Goal: Information Seeking & Learning: Learn about a topic

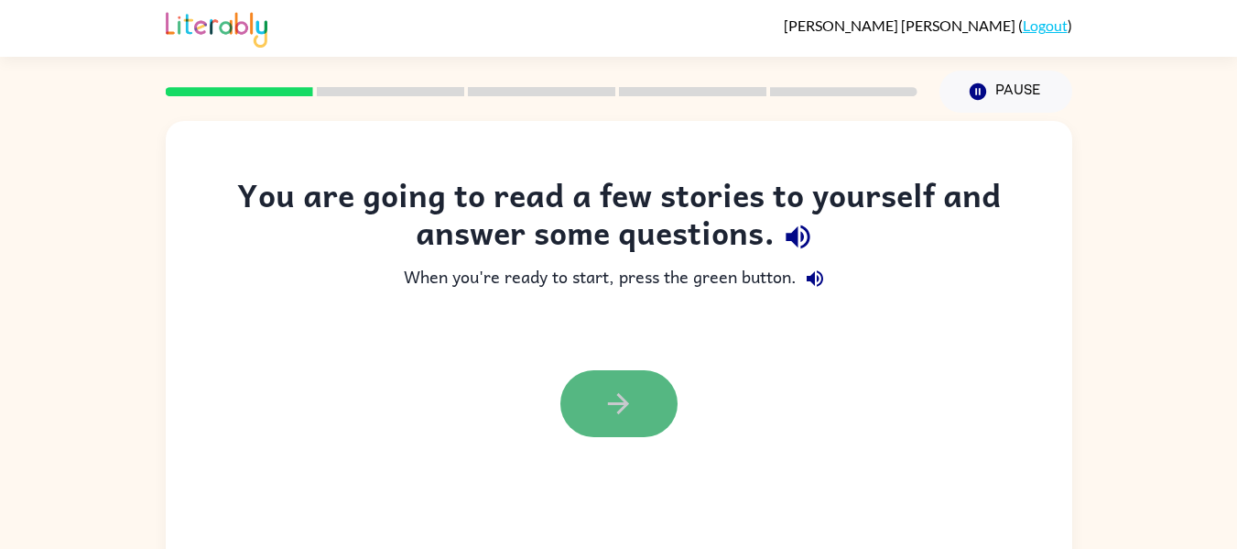
click at [597, 375] on button "button" at bounding box center [618, 403] width 117 height 67
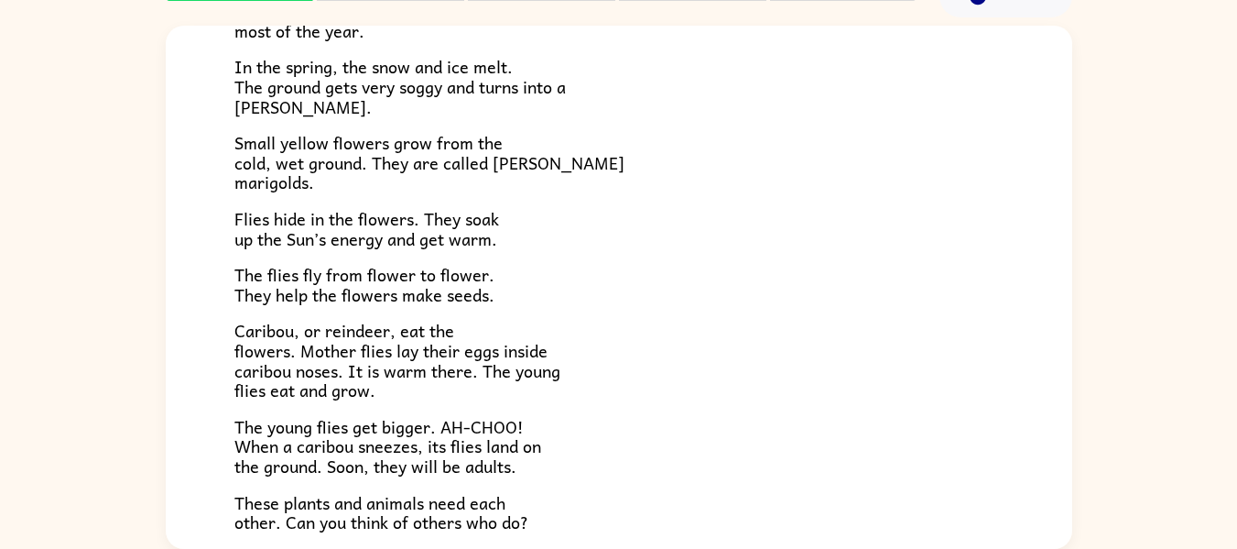
scroll to position [225, 0]
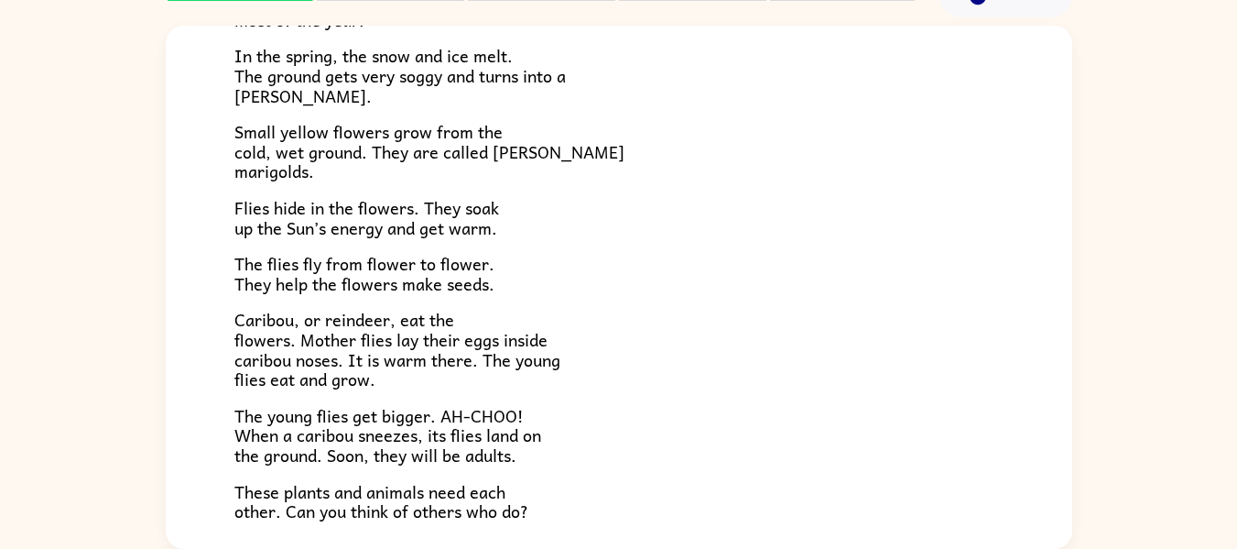
click at [505, 251] on div "Near the top of the world is land called tundra. The tundra is flat and has no …" at bounding box center [618, 214] width 769 height 615
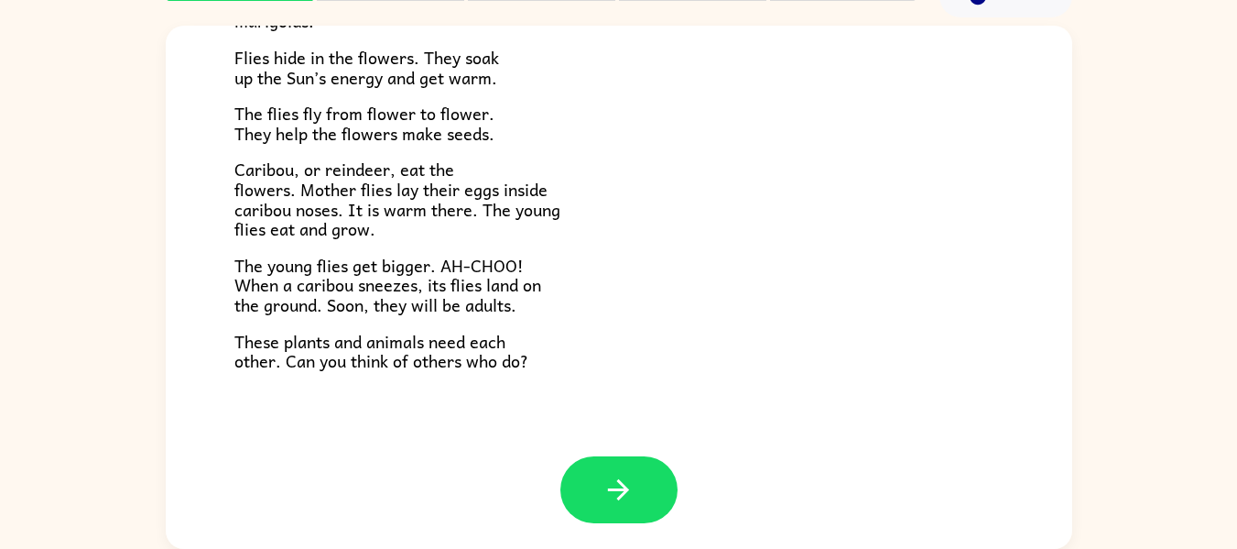
scroll to position [376, 0]
click at [624, 483] on icon "button" at bounding box center [619, 489] width 32 height 32
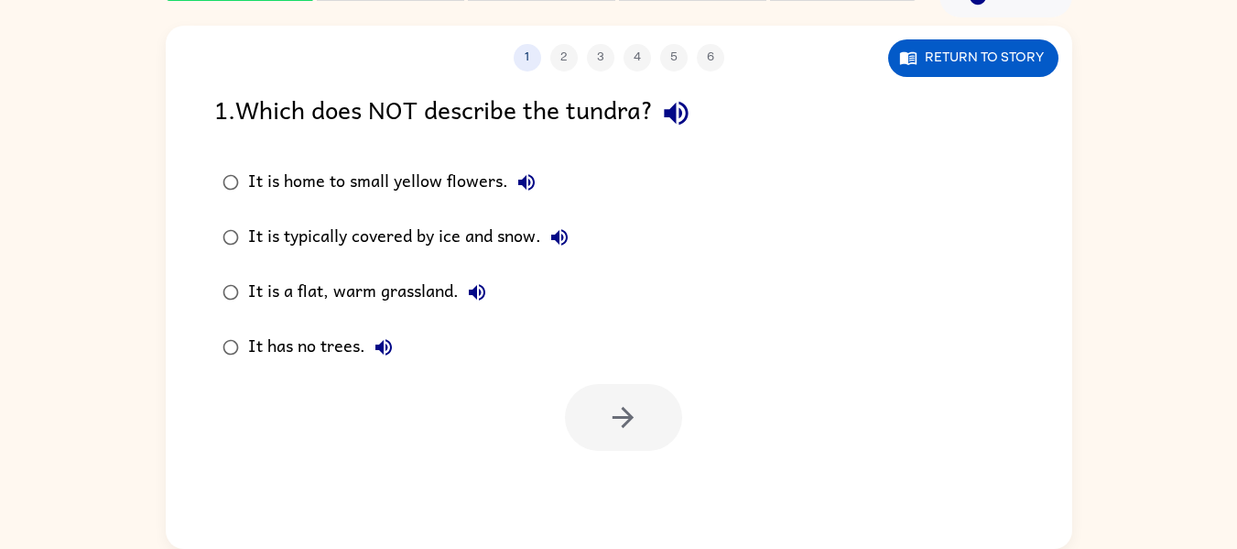
click at [268, 360] on div "It has no trees." at bounding box center [325, 347] width 154 height 37
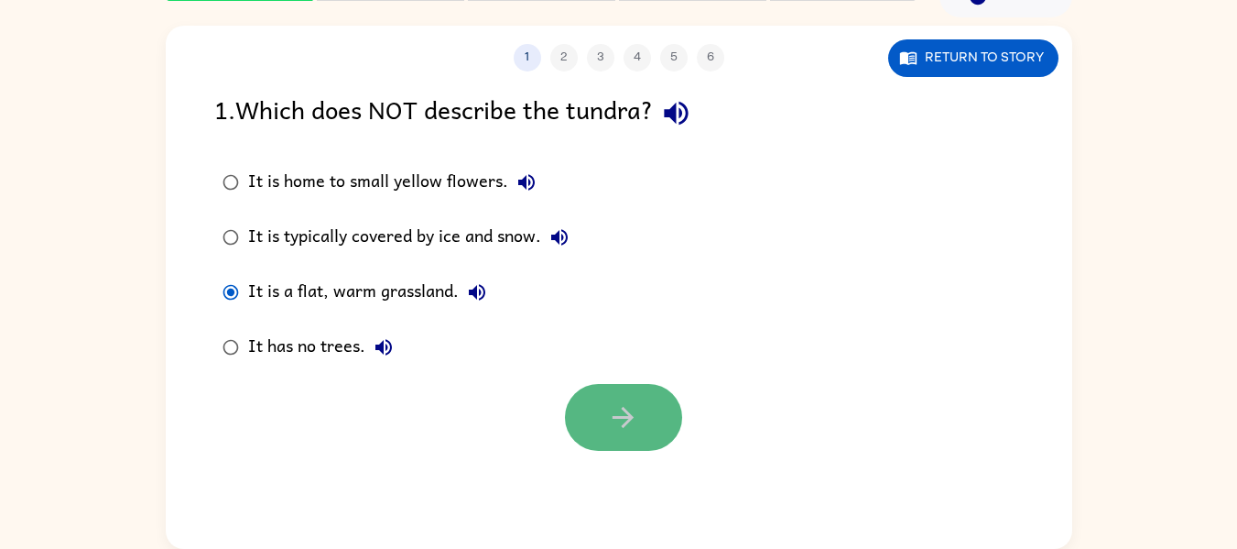
click at [615, 449] on button "button" at bounding box center [623, 417] width 117 height 67
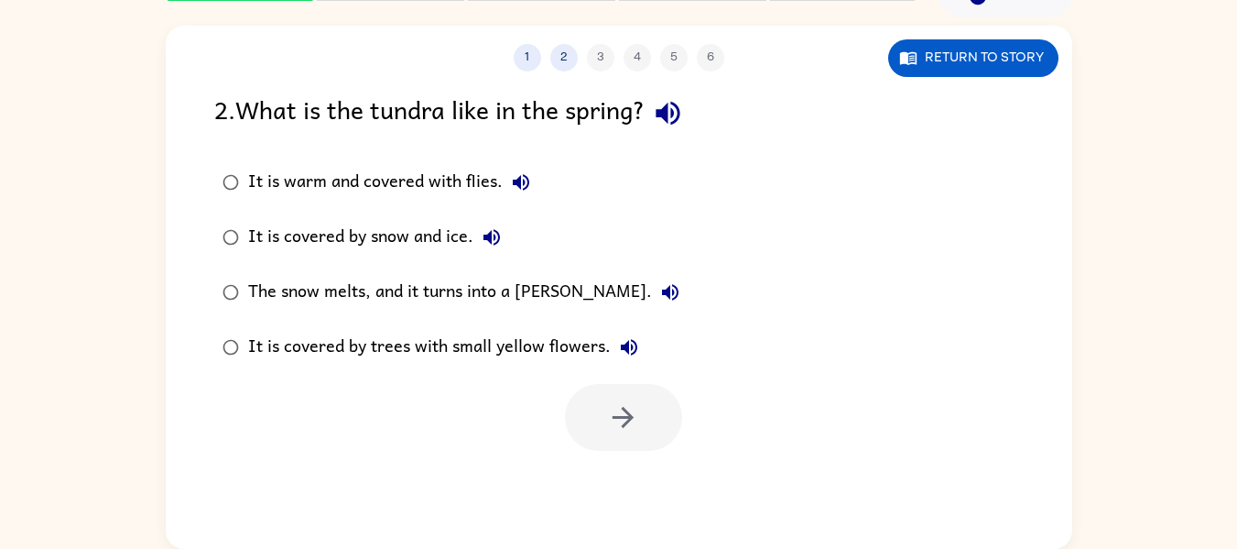
drag, startPoint x: 245, startPoint y: 365, endPoint x: 755, endPoint y: 321, distance: 511.2
click at [755, 321] on div "It is warm and covered with flies. It is covered by snow and ice. The snow melt…" at bounding box center [643, 265] width 858 height 220
click at [514, 350] on div "It is covered by trees with small yellow flowers." at bounding box center [447, 347] width 399 height 37
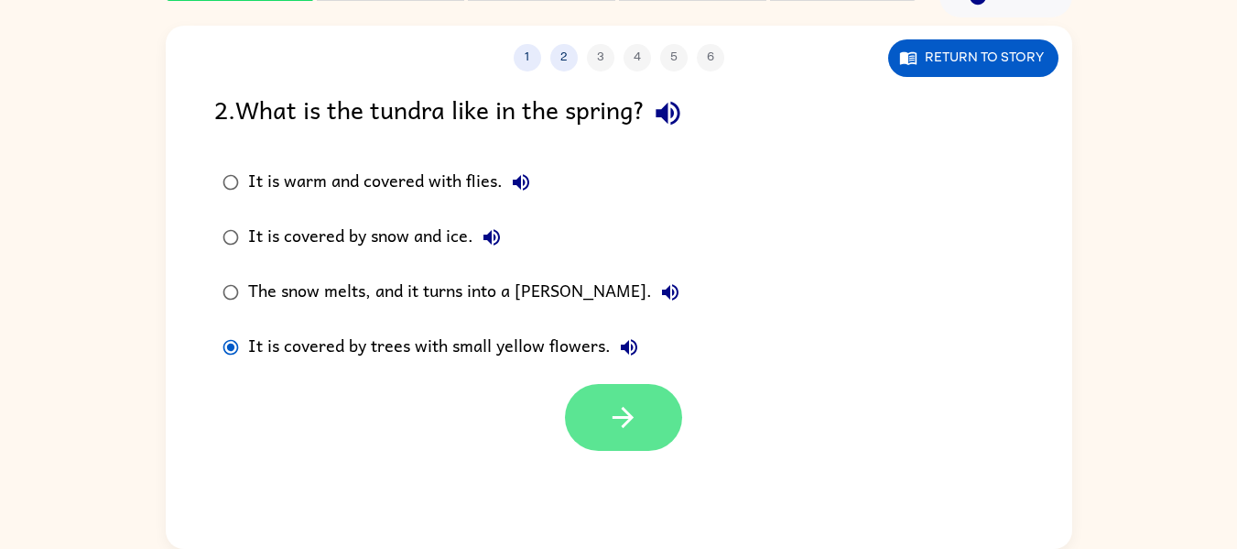
click at [619, 393] on button "button" at bounding box center [623, 417] width 117 height 67
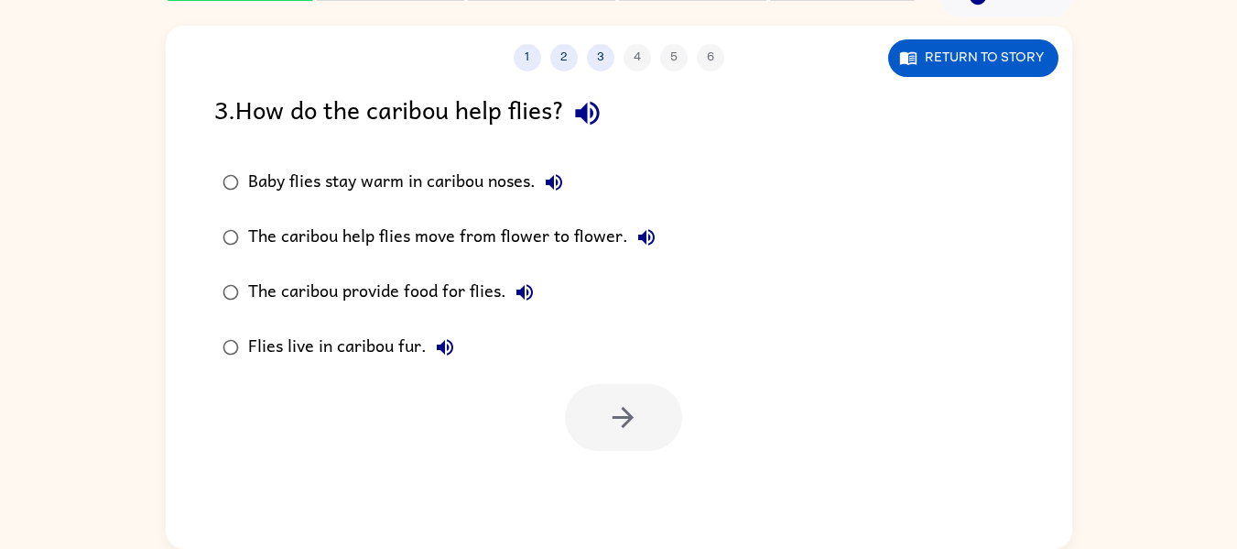
click at [620, 403] on div at bounding box center [623, 417] width 117 height 67
click at [410, 186] on div "Baby flies stay warm in caribou noses." at bounding box center [410, 182] width 324 height 37
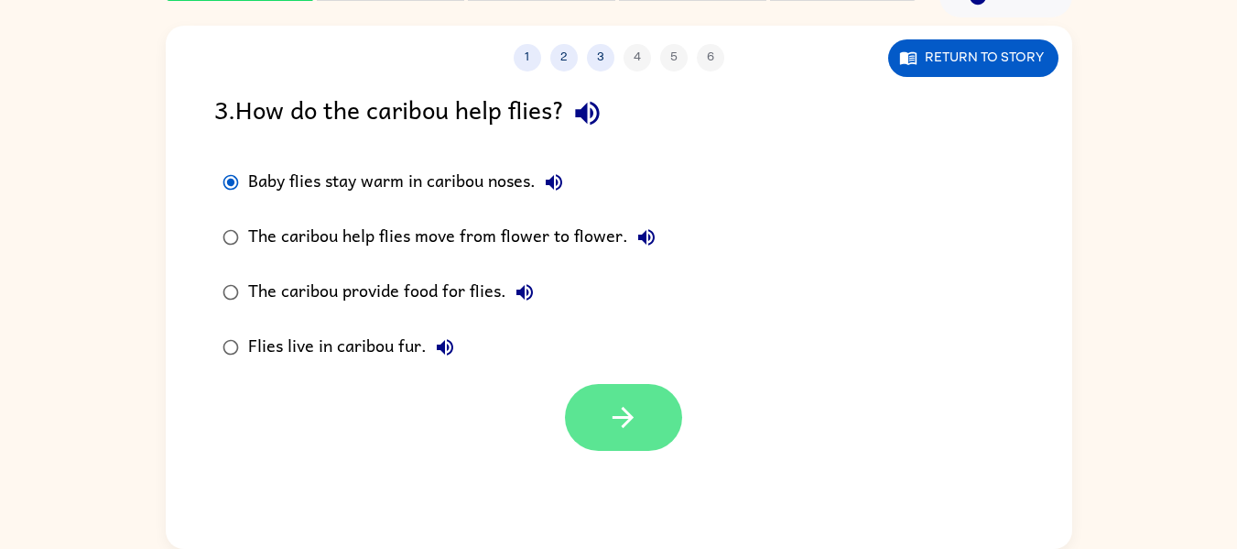
click at [628, 420] on icon "button" at bounding box center [623, 417] width 21 height 21
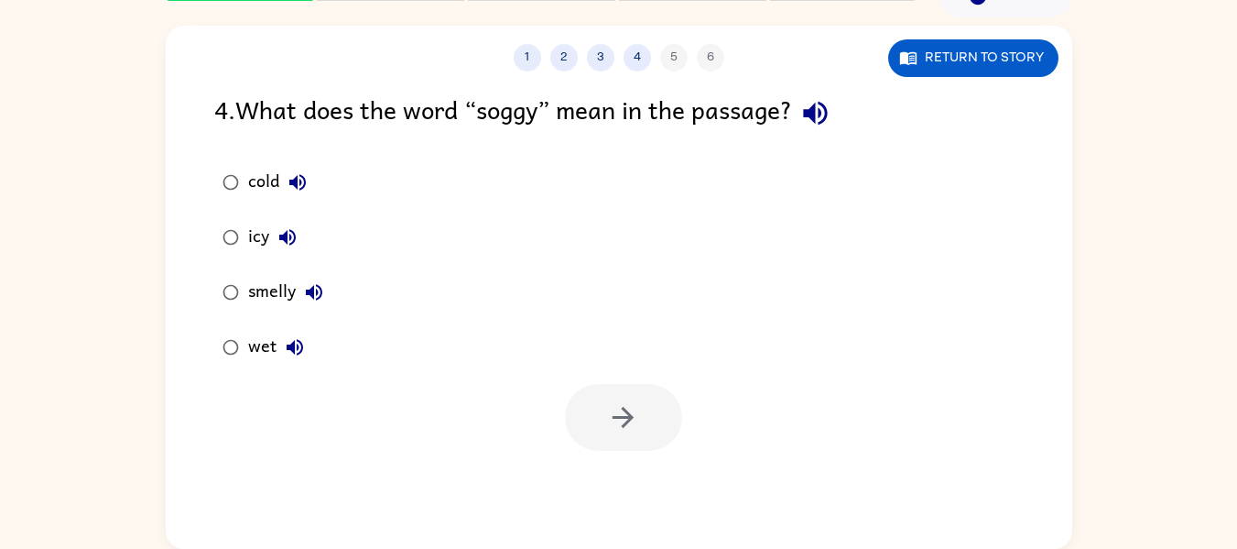
click at [256, 345] on div "wet" at bounding box center [280, 347] width 65 height 37
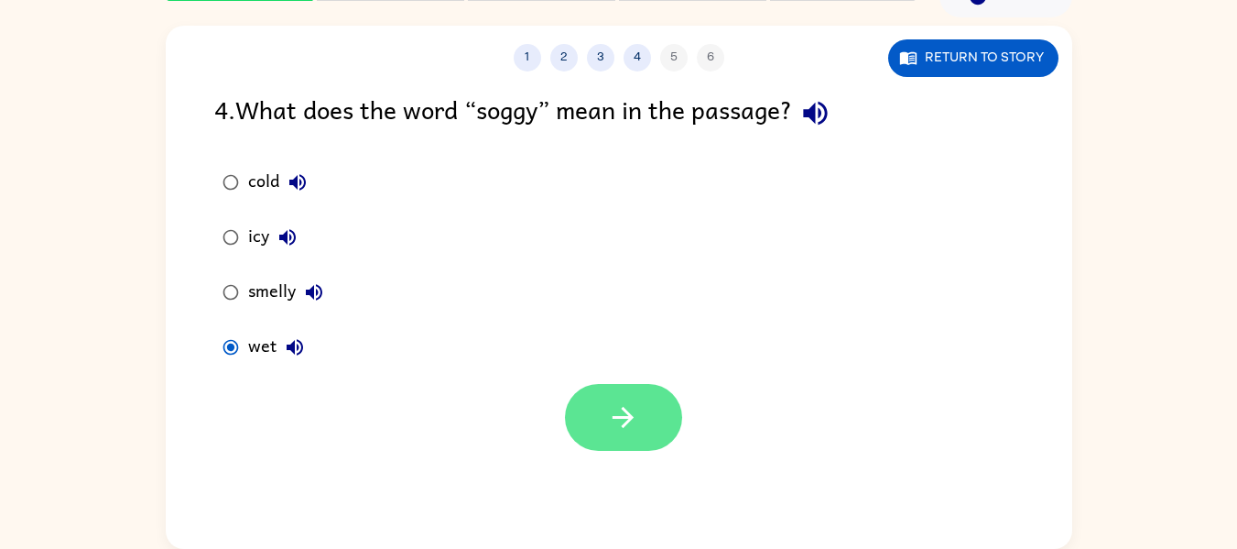
click at [621, 393] on button "button" at bounding box center [623, 417] width 117 height 67
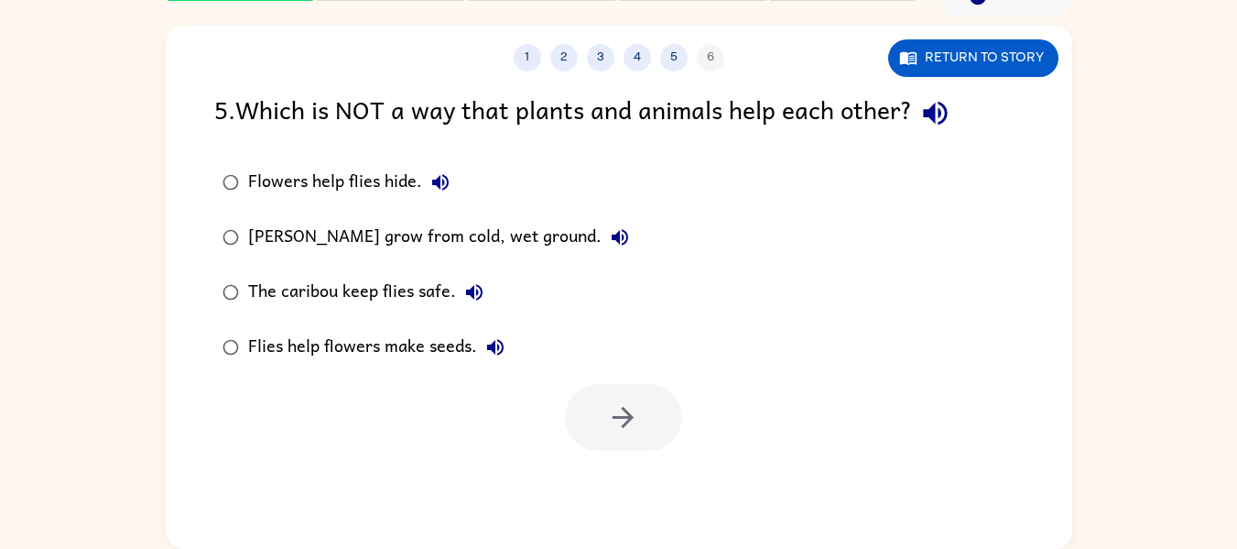
click at [536, 246] on div "[PERSON_NAME] grow from cold, wet ground." at bounding box center [443, 237] width 390 height 37
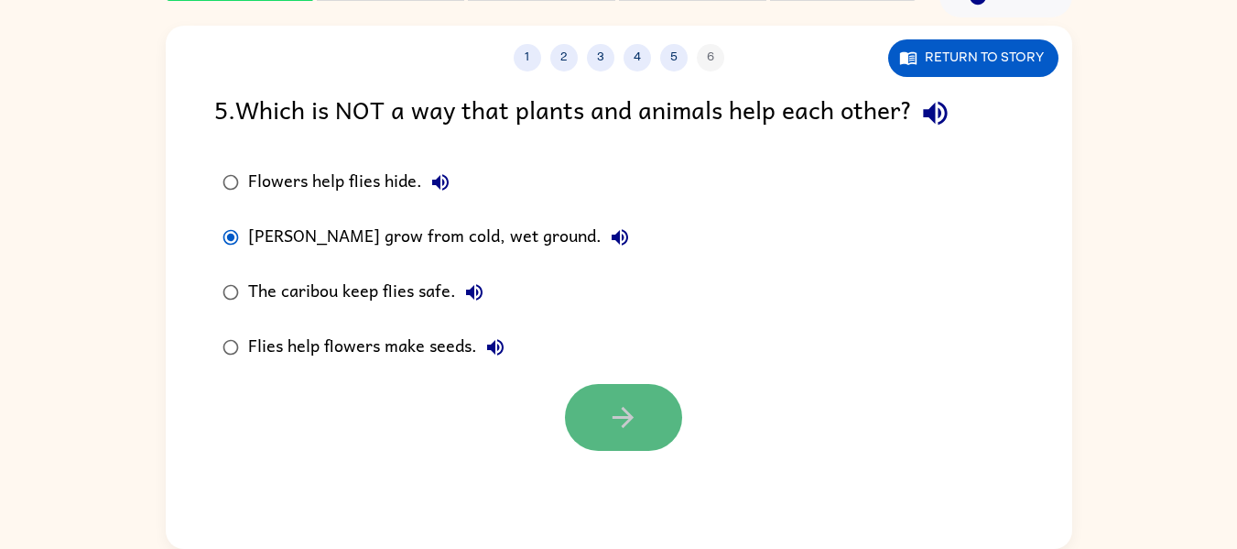
click at [621, 430] on icon "button" at bounding box center [623, 417] width 32 height 32
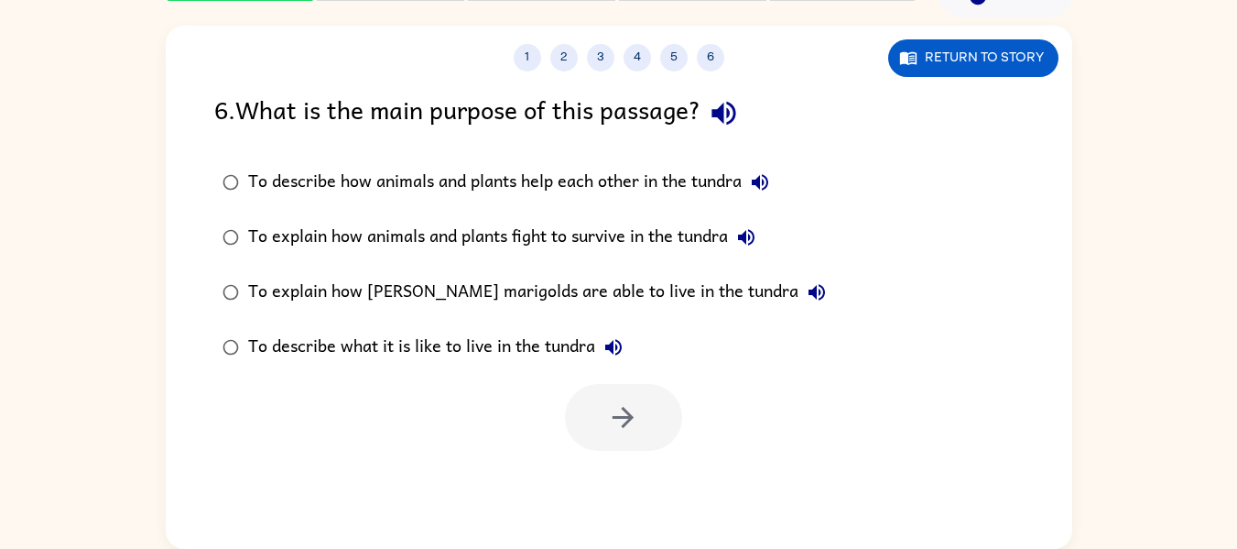
click at [436, 170] on div "To describe how animals and plants help each other in the tundra" at bounding box center [513, 182] width 530 height 37
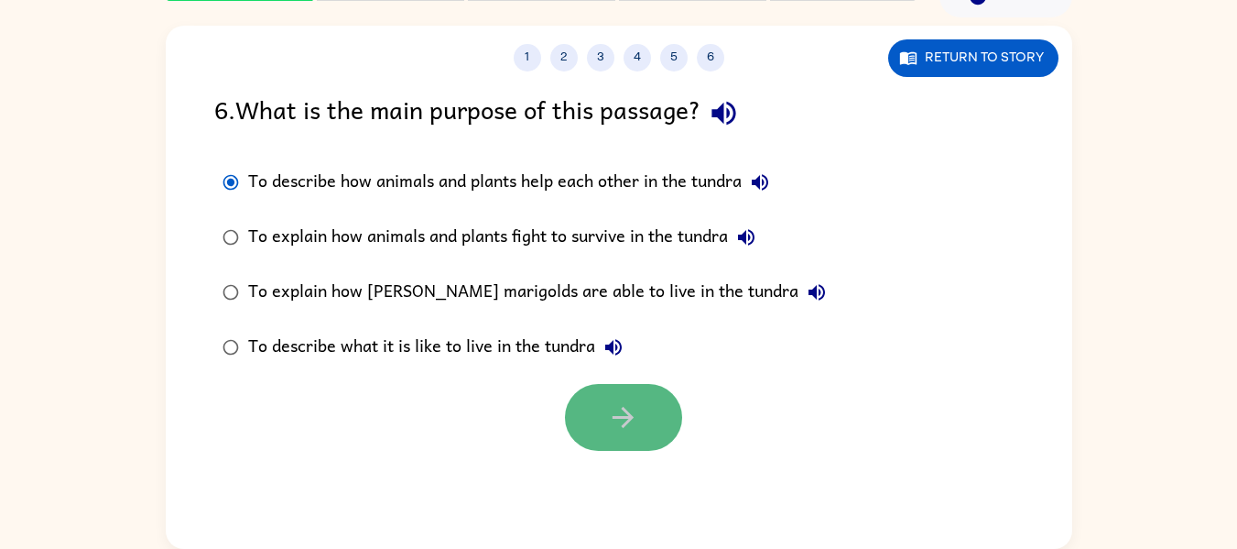
click at [602, 433] on button "button" at bounding box center [623, 417] width 117 height 67
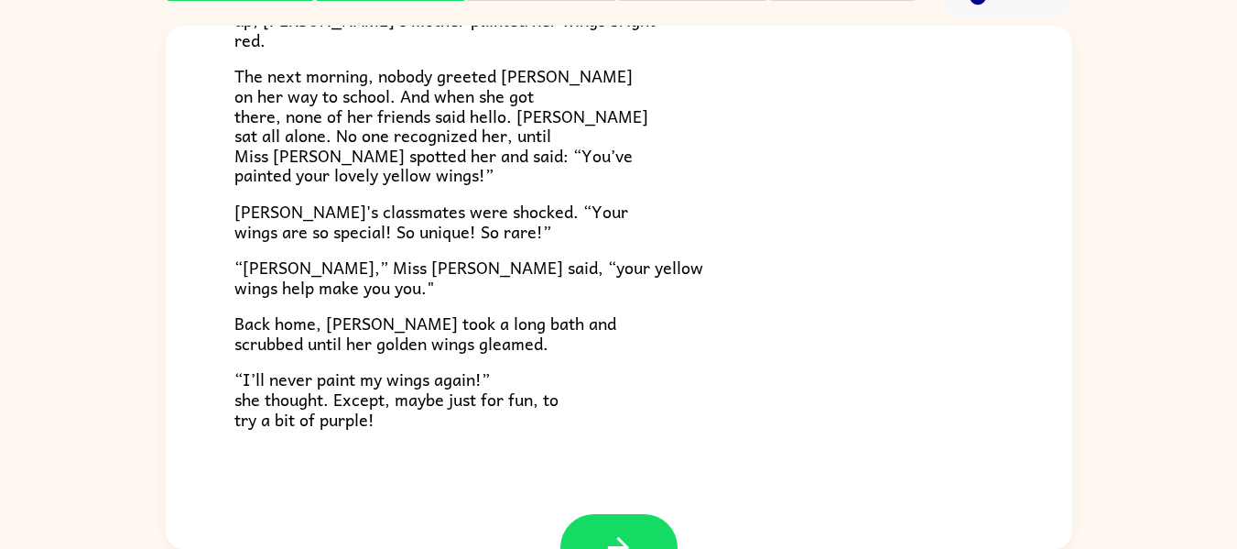
scroll to position [452, 0]
click at [615, 533] on icon "button" at bounding box center [619, 547] width 32 height 32
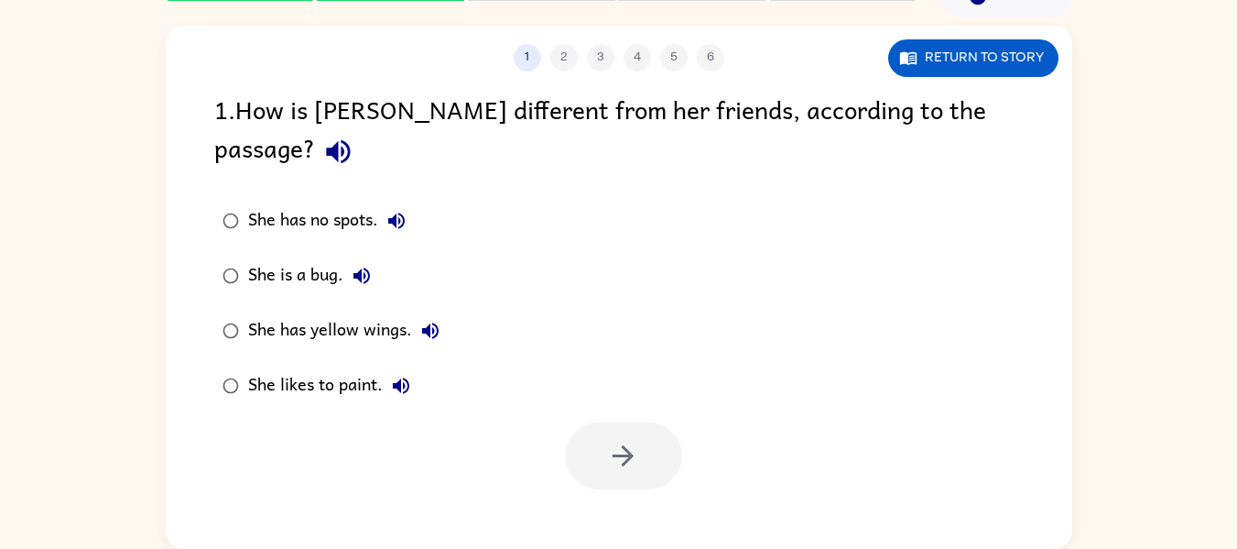
scroll to position [0, 0]
click at [305, 312] on div "She has yellow wings." at bounding box center [348, 330] width 201 height 37
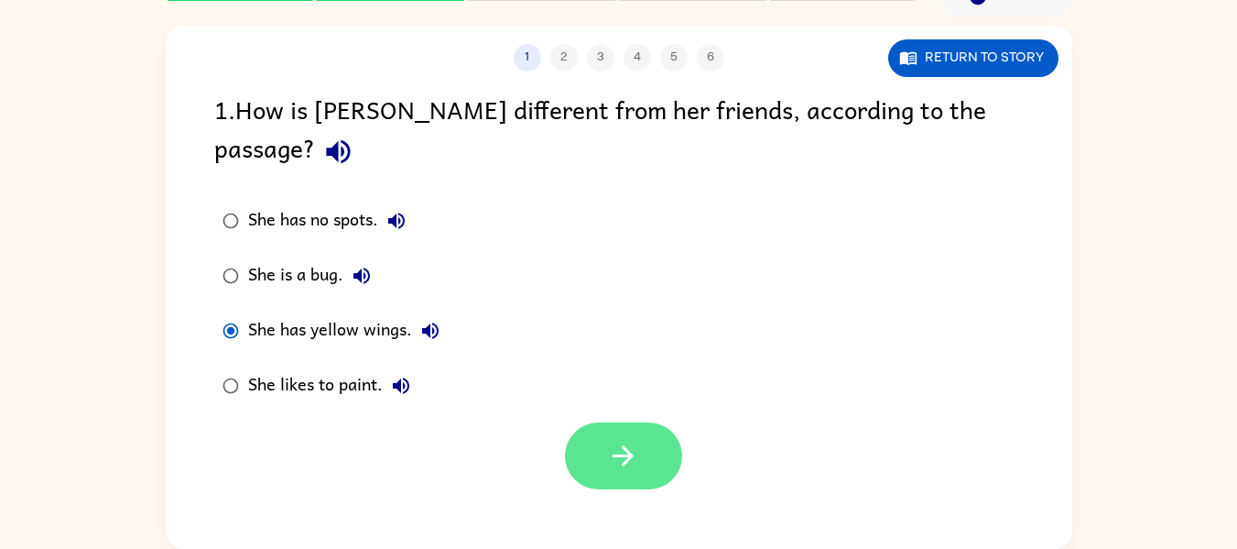
click at [629, 440] on icon "button" at bounding box center [623, 456] width 32 height 32
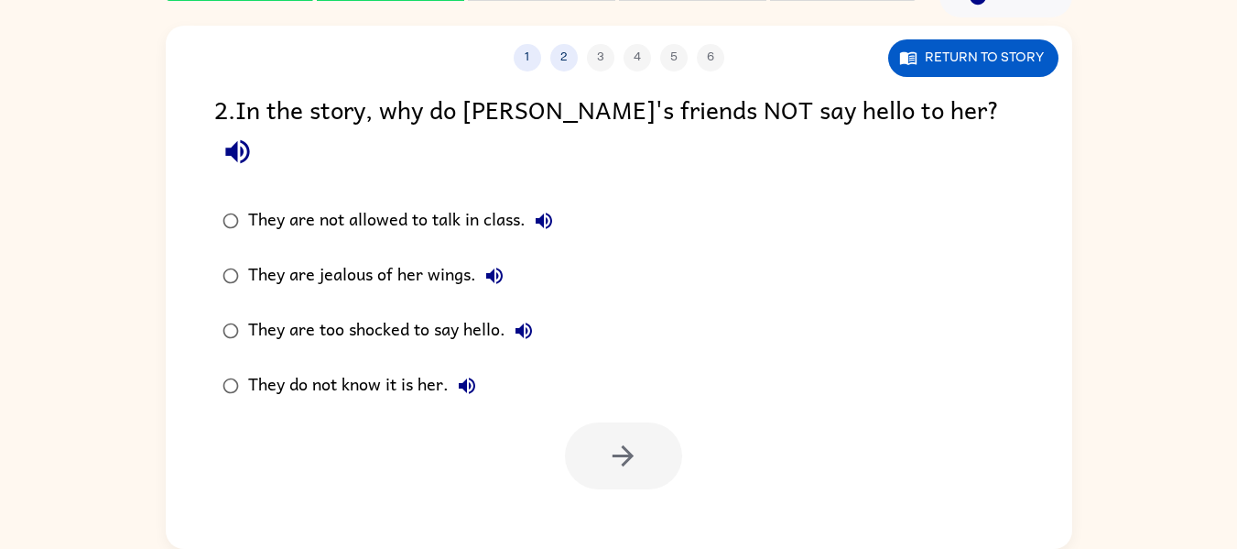
click at [310, 367] on div "They do not know it is her." at bounding box center [366, 385] width 237 height 37
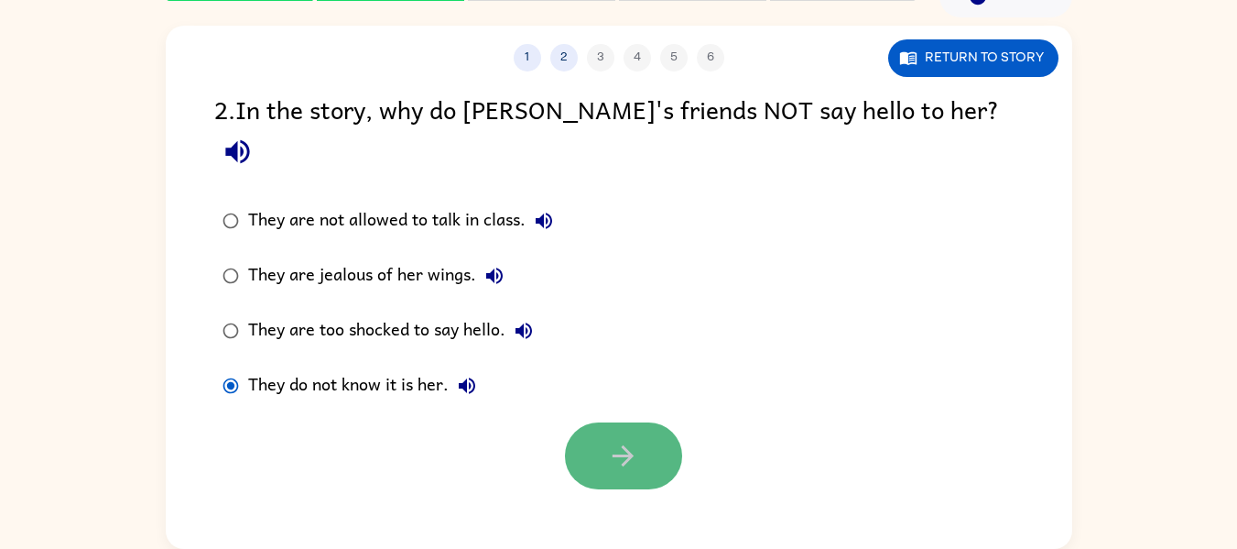
click at [640, 446] on button "button" at bounding box center [623, 455] width 117 height 67
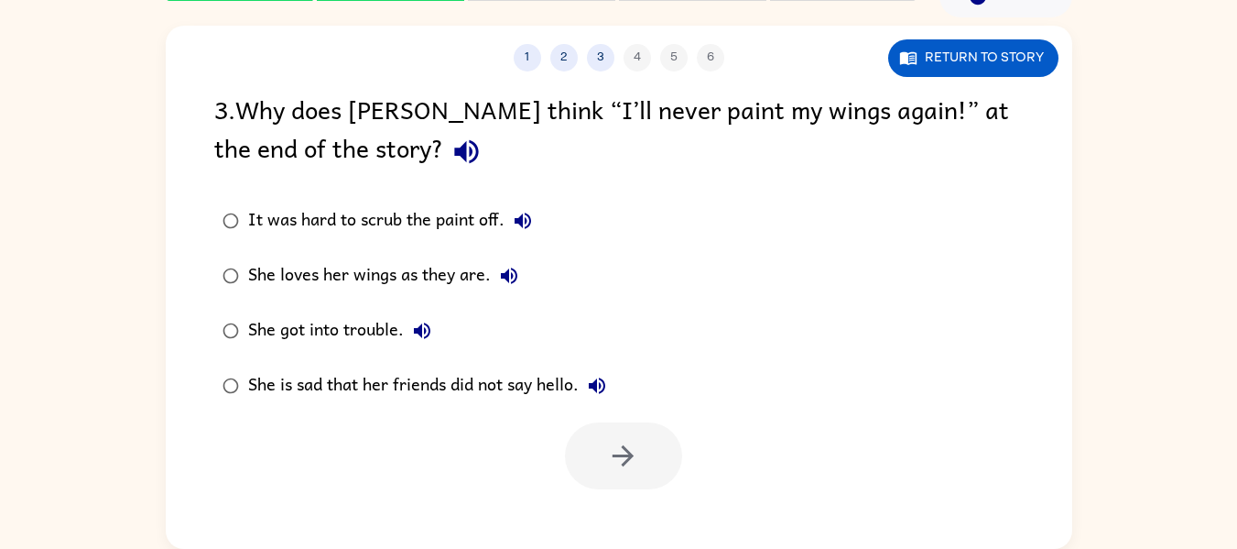
click at [416, 269] on div "She loves her wings as they are." at bounding box center [387, 275] width 279 height 37
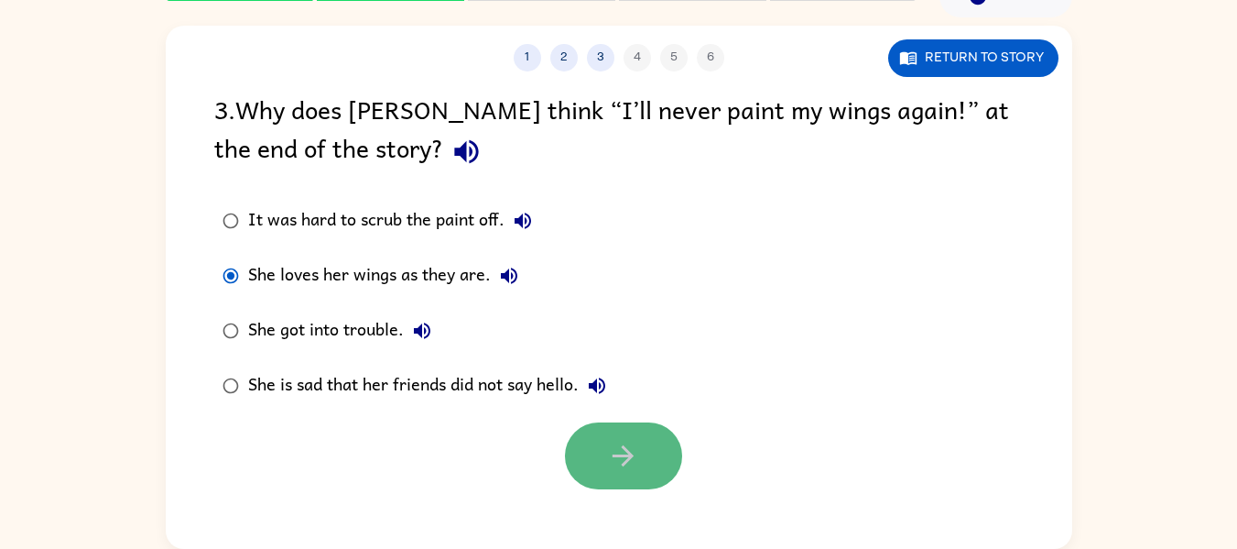
click at [621, 455] on icon "button" at bounding box center [623, 455] width 21 height 21
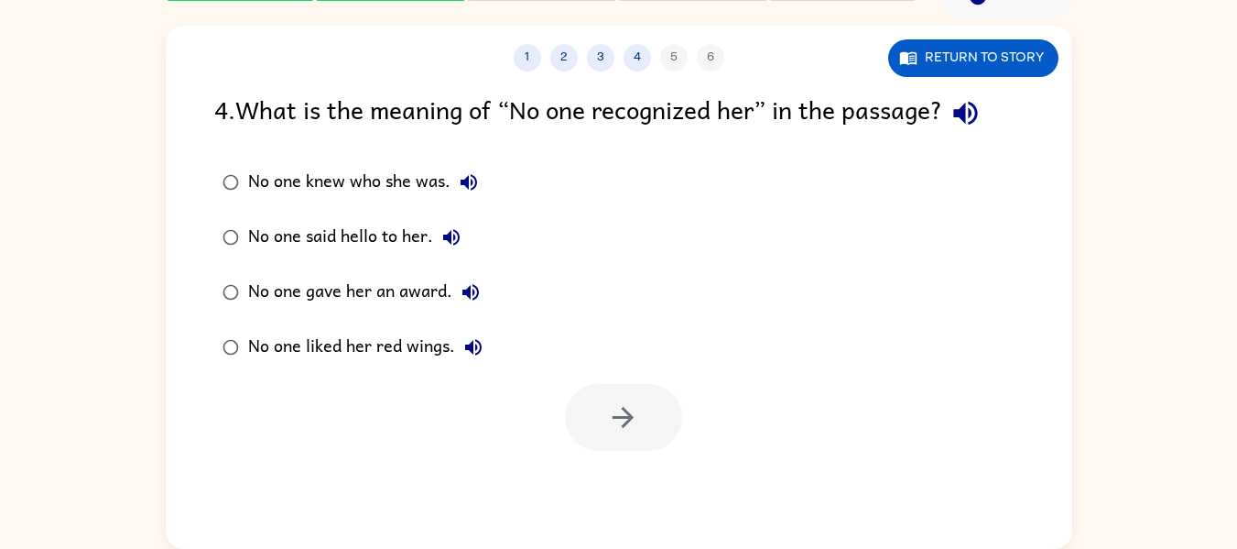
click at [418, 180] on div "No one knew who she was." at bounding box center [367, 182] width 239 height 37
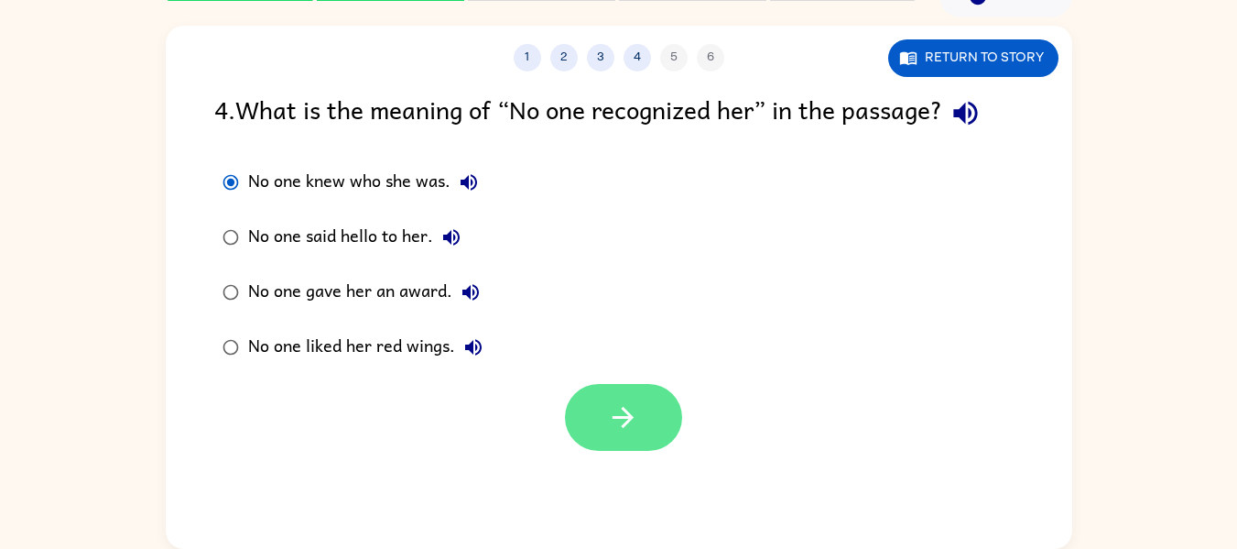
click at [618, 435] on button "button" at bounding box center [623, 417] width 117 height 67
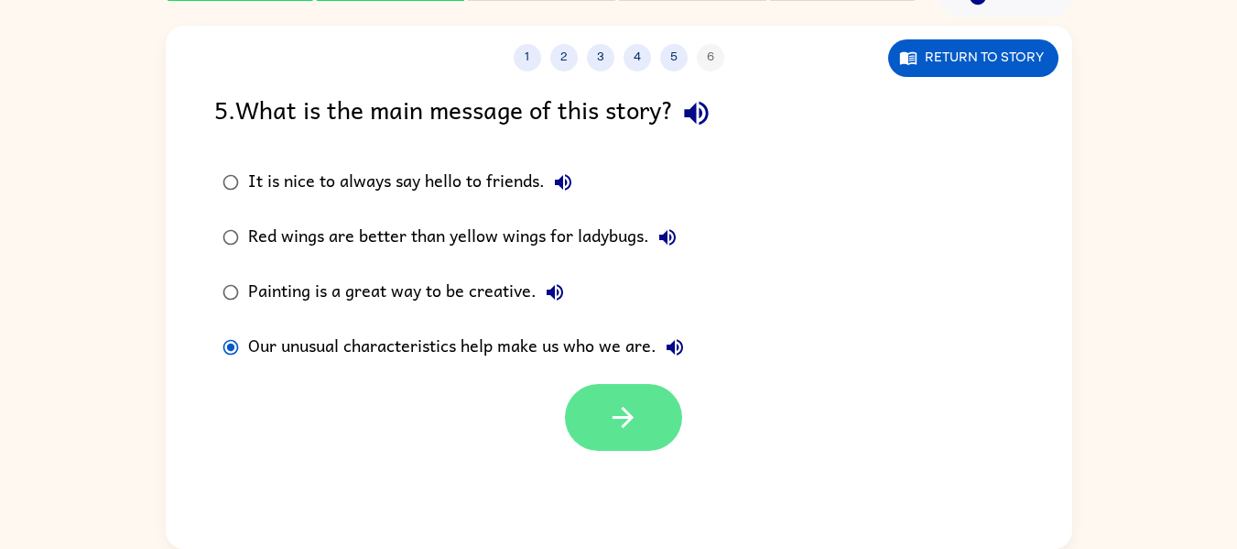
click at [628, 391] on button "button" at bounding box center [623, 417] width 117 height 67
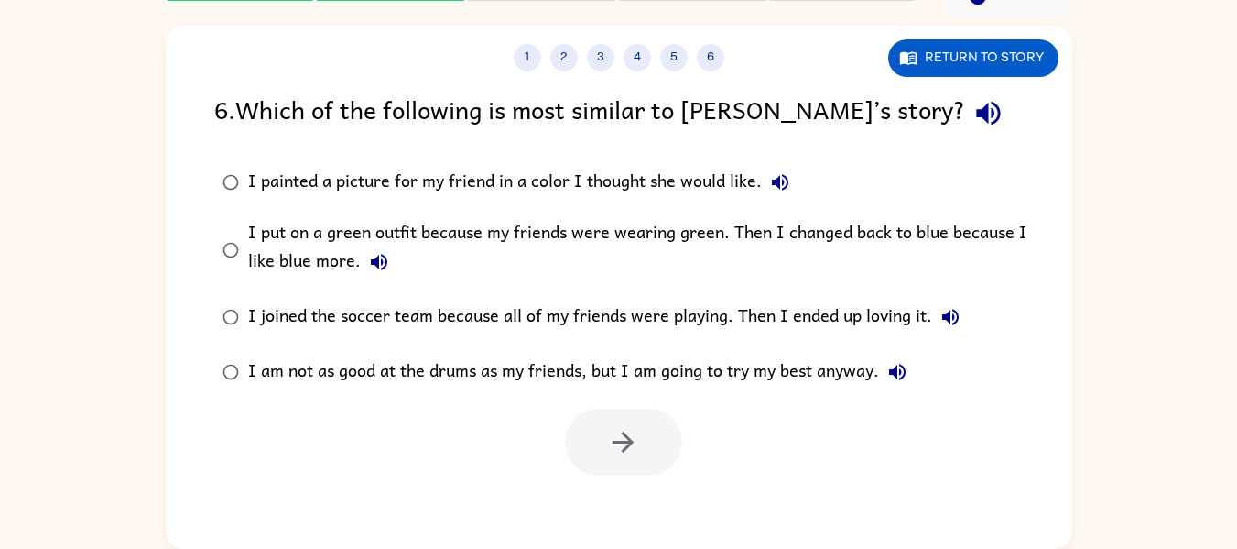
click at [535, 245] on div "I put on a green outfit because my friends were wearing green. Then I changed b…" at bounding box center [648, 249] width 800 height 61
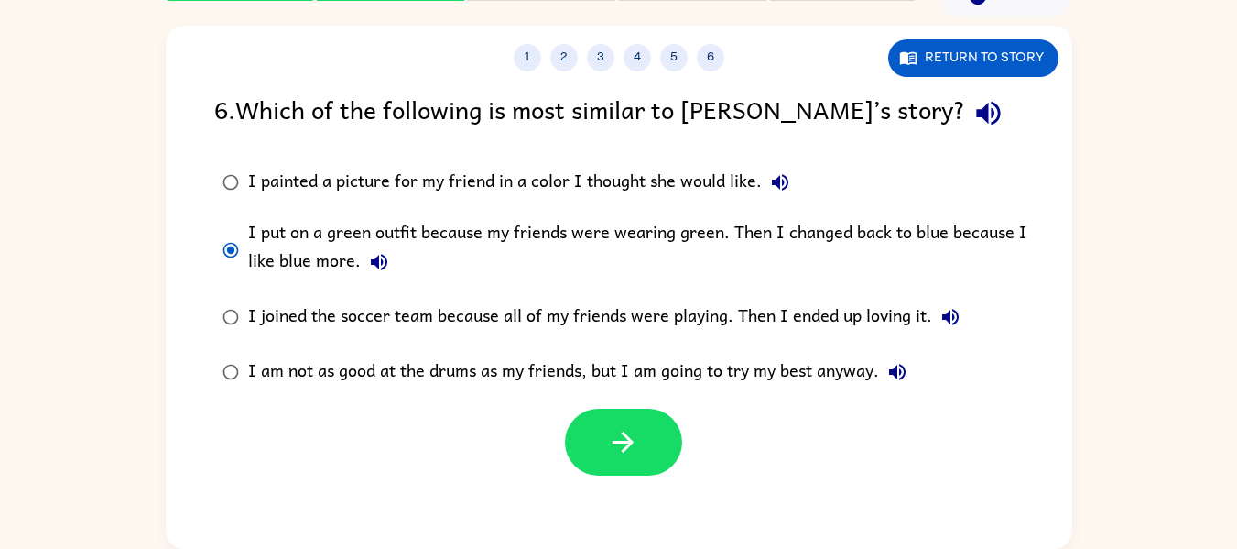
click at [452, 301] on div "I joined the soccer team because all of my friends were playing. Then I ended u…" at bounding box center [608, 317] width 721 height 37
click at [667, 214] on label "I put on a green outfit because my friends were wearing green. Then I changed b…" at bounding box center [631, 250] width 854 height 80
click at [664, 228] on div "I put on a green outfit because my friends were wearing green. Then I changed b…" at bounding box center [648, 249] width 800 height 61
click at [624, 459] on button "button" at bounding box center [623, 441] width 117 height 67
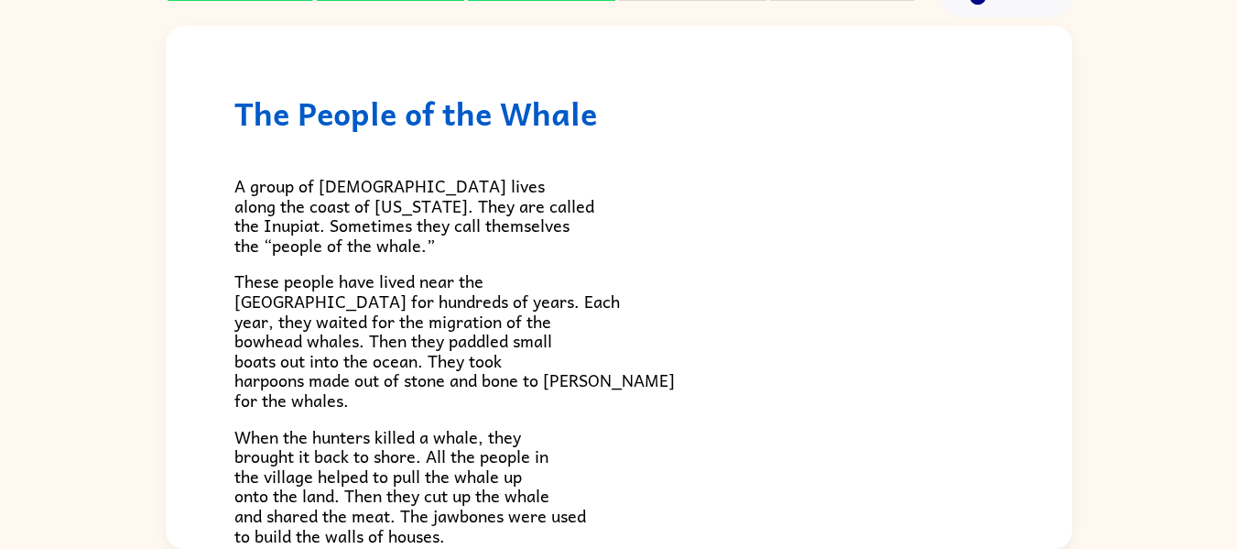
click at [632, 470] on p "When the hunters killed a whale, they brought it back to shore. All the people …" at bounding box center [618, 486] width 769 height 119
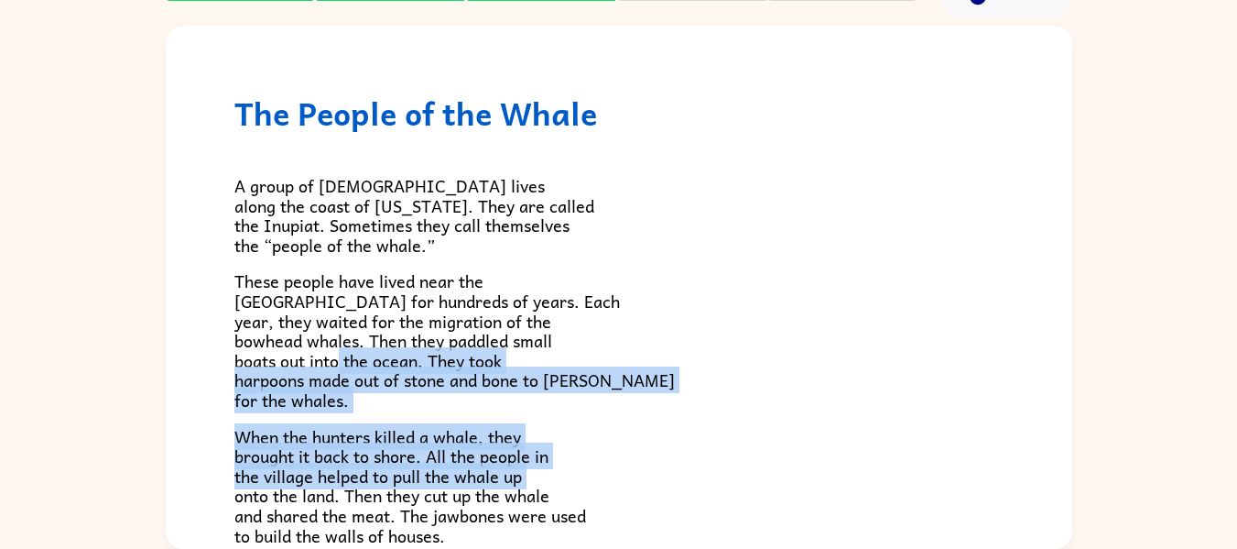
drag, startPoint x: 632, startPoint y: 470, endPoint x: 691, endPoint y: 245, distance: 231.9
click at [691, 245] on div "A group of [DEMOGRAPHIC_DATA] lives along the coast of [US_STATE]. They are cal…" at bounding box center [618, 559] width 769 height 854
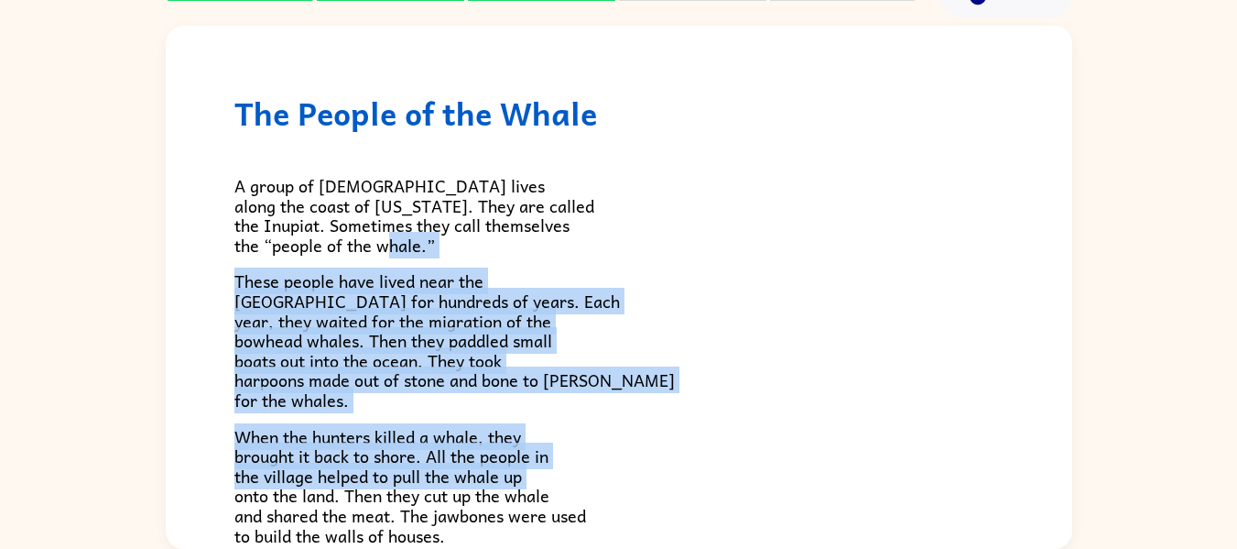
click at [691, 245] on p "A group of [DEMOGRAPHIC_DATA] lives along the coast of [US_STATE]. They are cal…" at bounding box center [618, 215] width 769 height 79
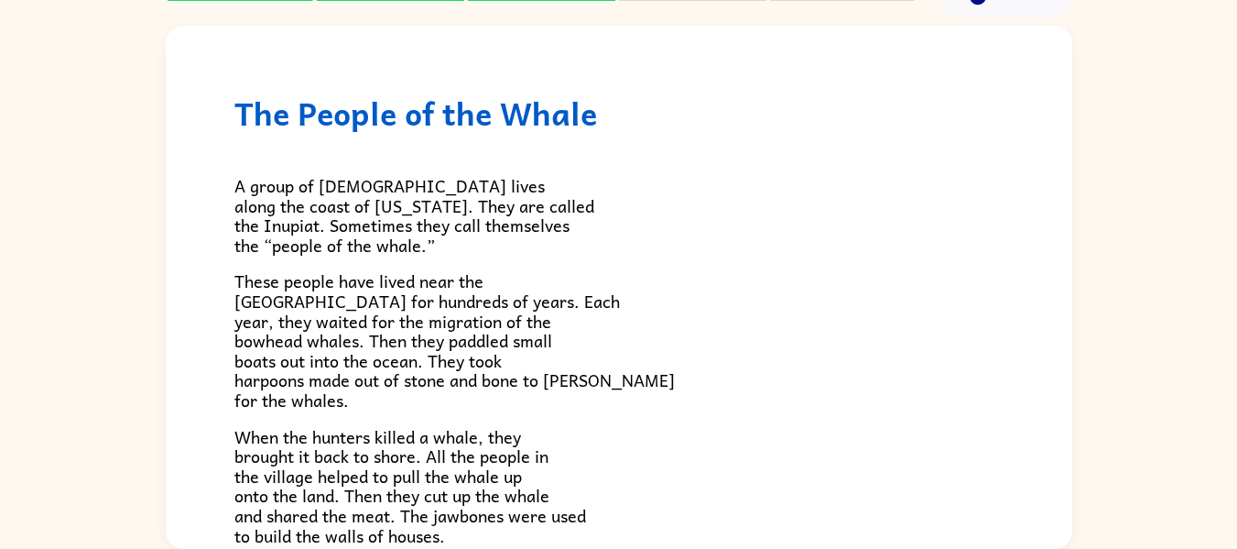
click at [691, 260] on div "A group of [DEMOGRAPHIC_DATA] lives along the coast of [US_STATE]. They are cal…" at bounding box center [618, 559] width 769 height 854
